Goal: Navigation & Orientation: Understand site structure

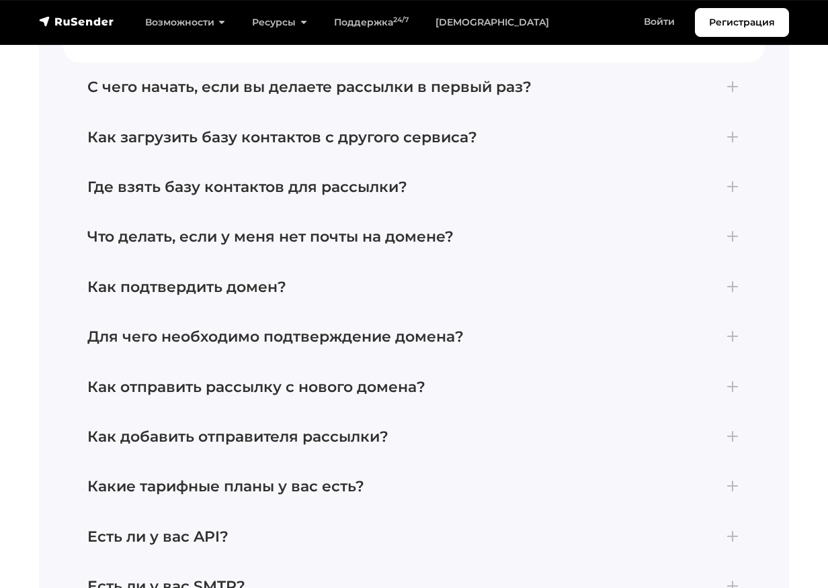
scroll to position [5787, 0]
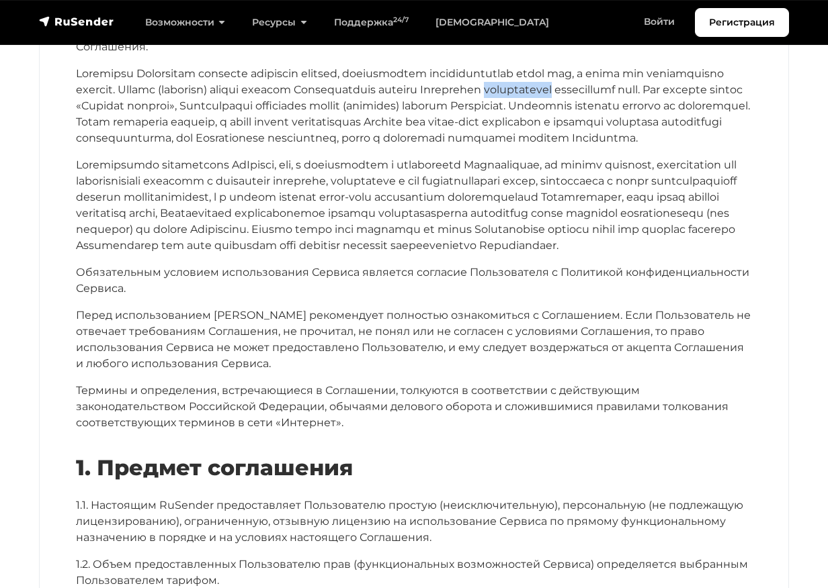
scroll to position [332, 0]
